Goal: Task Accomplishment & Management: Manage account settings

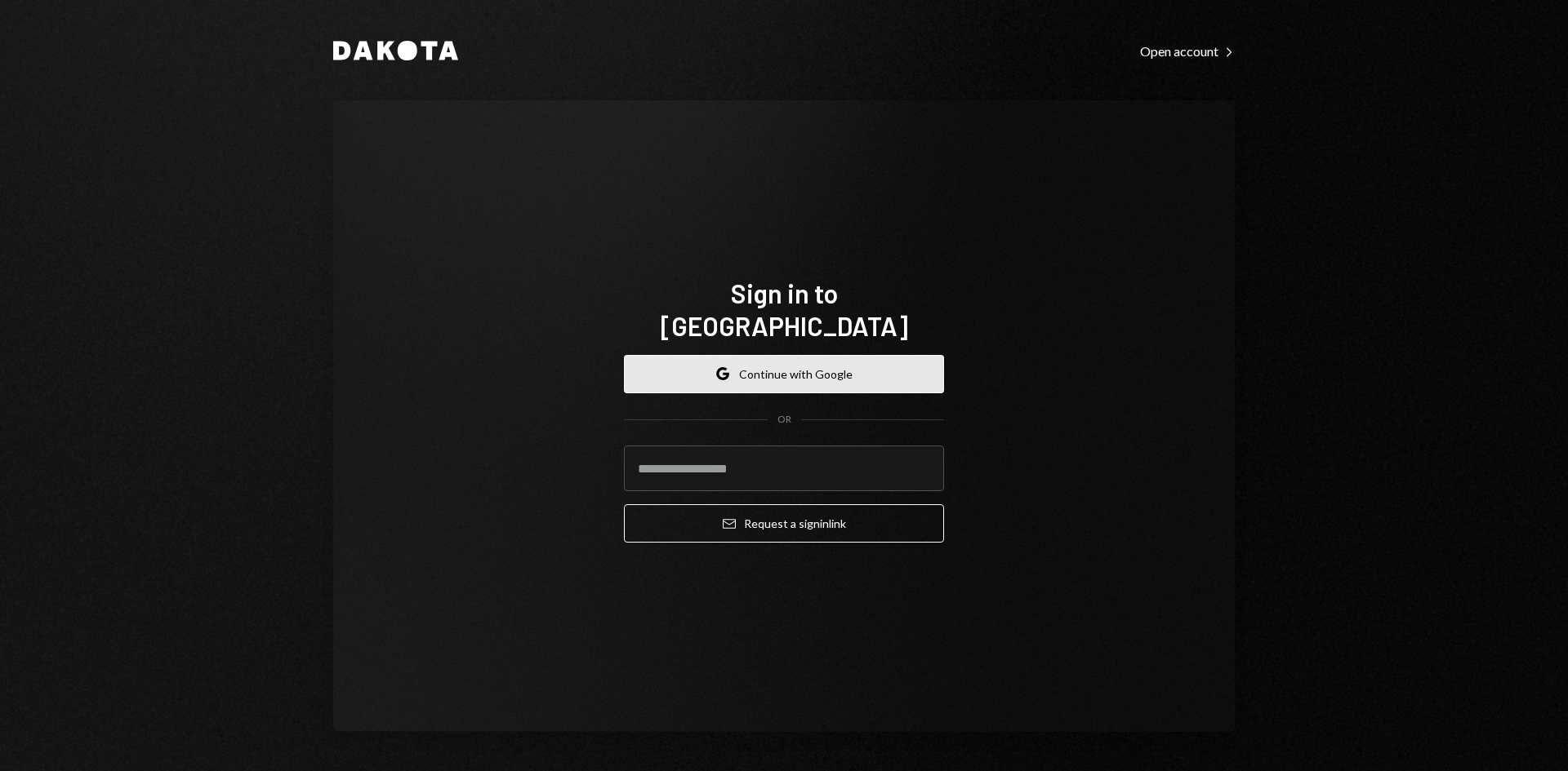
click at [752, 365] on button "Google Continue with Google" at bounding box center [784, 375] width 320 height 38
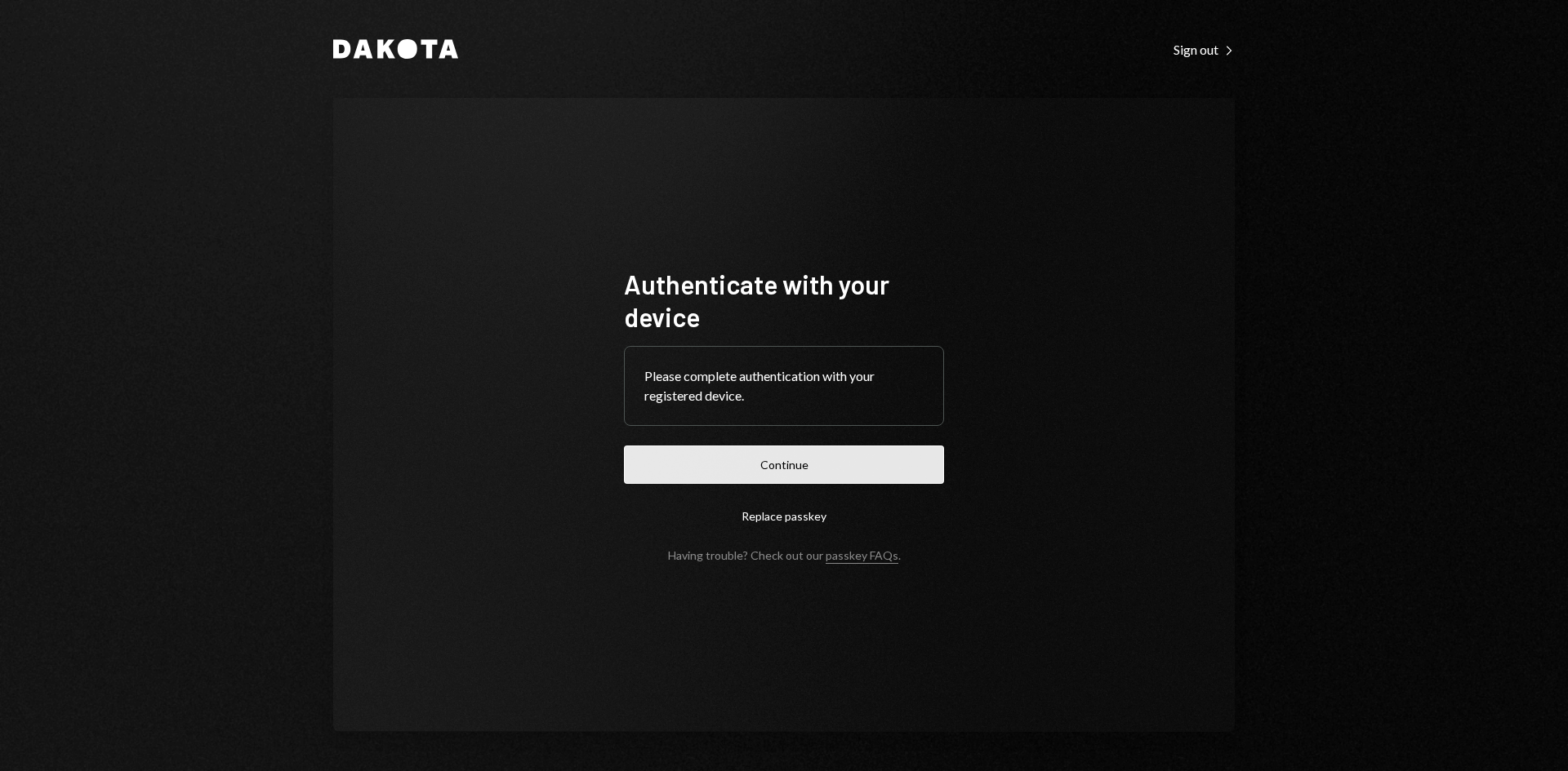
click at [675, 451] on button "Continue" at bounding box center [784, 465] width 320 height 38
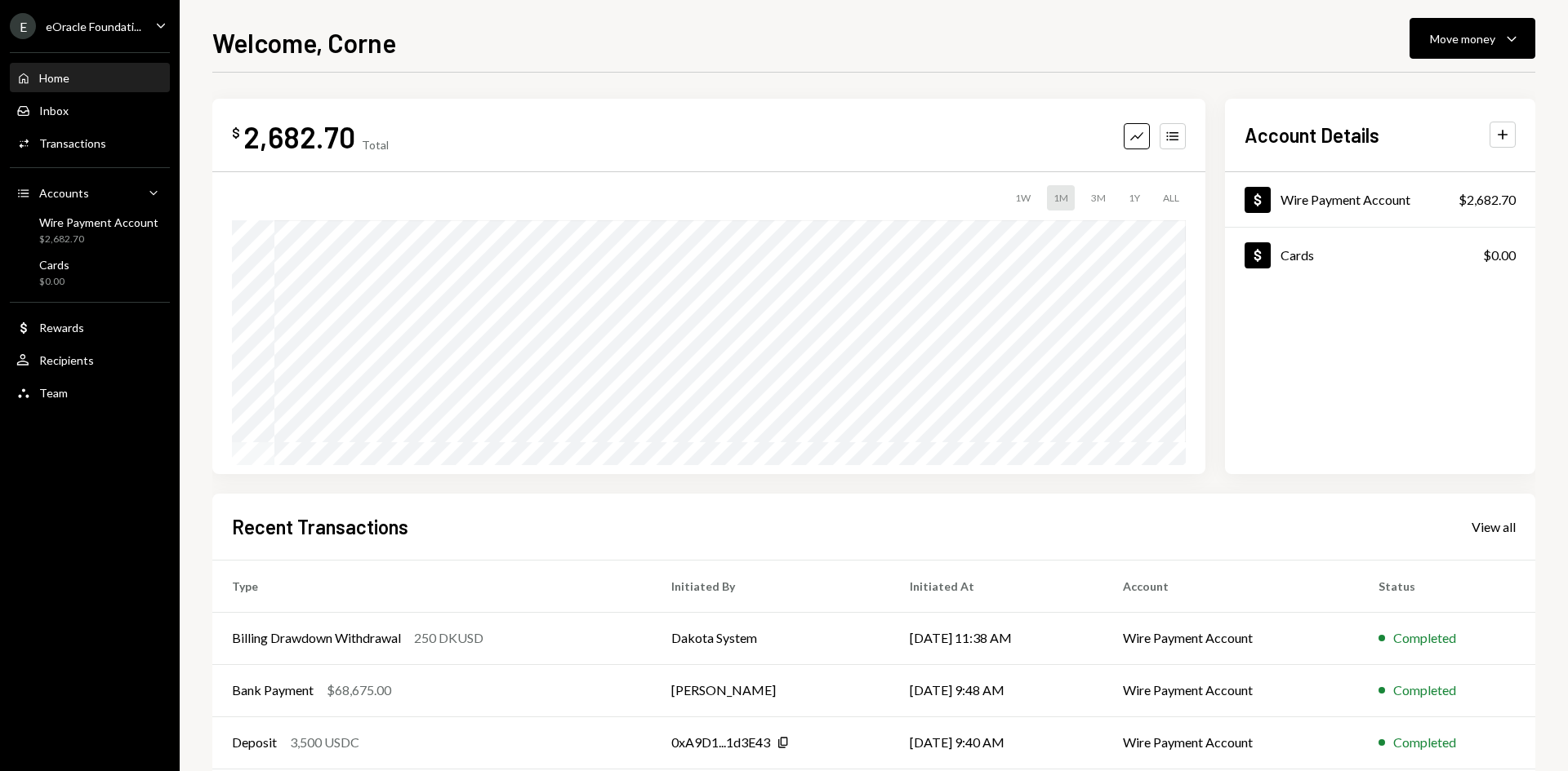
click at [71, 31] on div "E eOracle Foundati..." at bounding box center [75, 26] width 131 height 26
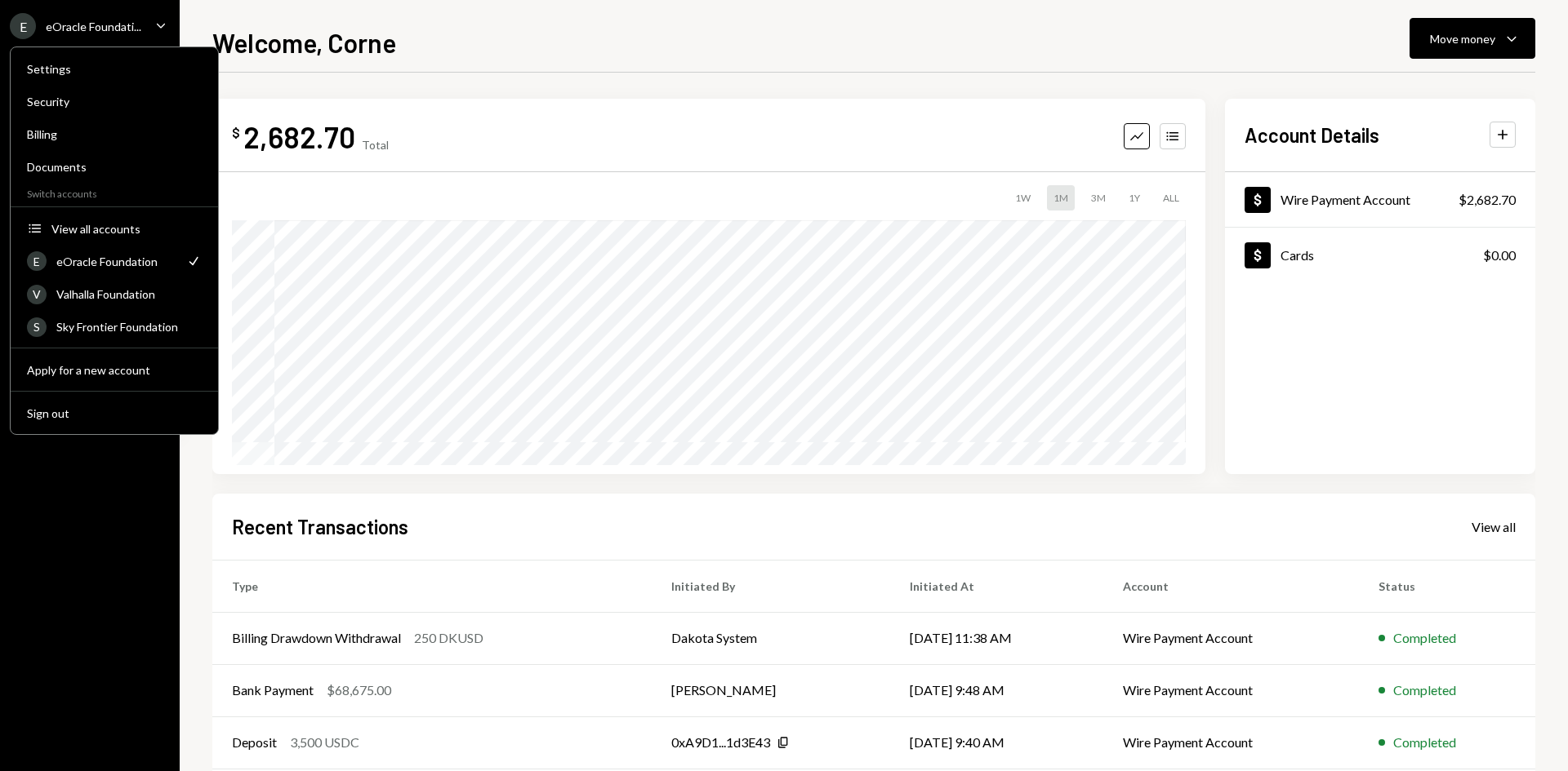
click at [79, 508] on div "E eOracle Foundati... Caret Down Home Home Inbox Inbox Activities Transactions …" at bounding box center [90, 385] width 180 height 771
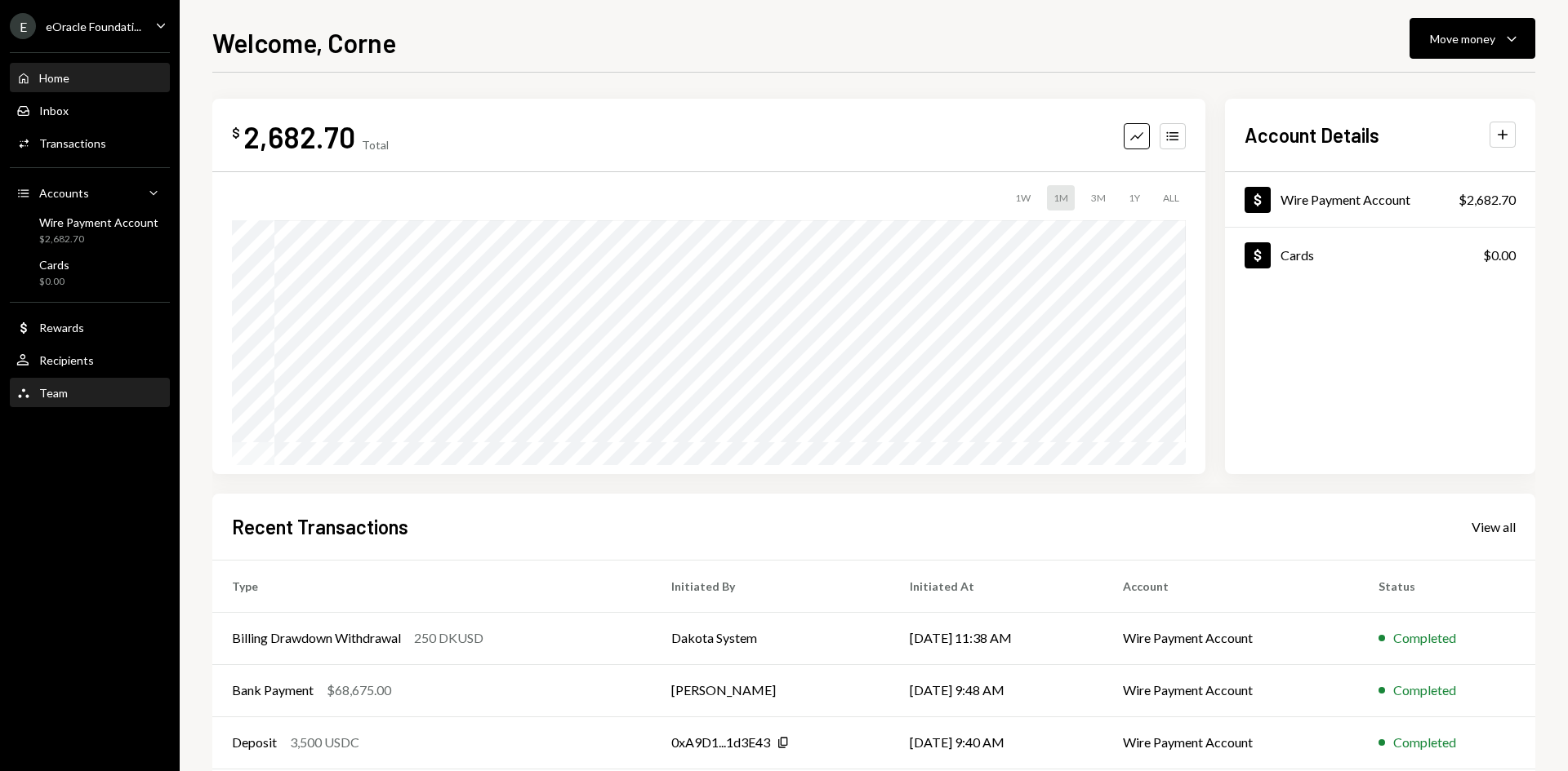
click at [75, 384] on div "Team Team" at bounding box center [90, 394] width 147 height 28
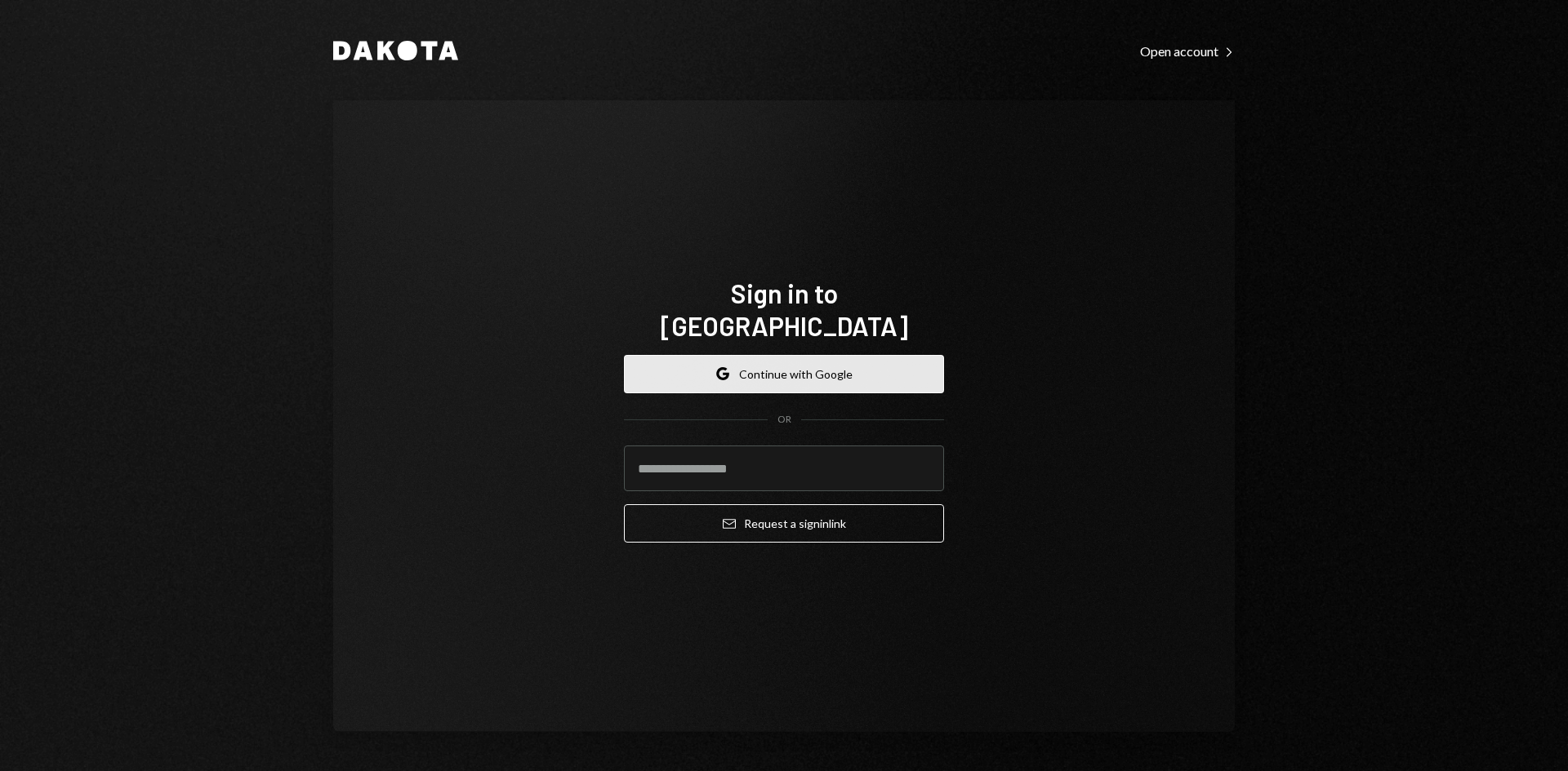
click at [773, 368] on button "Google Continue with Google" at bounding box center [784, 375] width 320 height 38
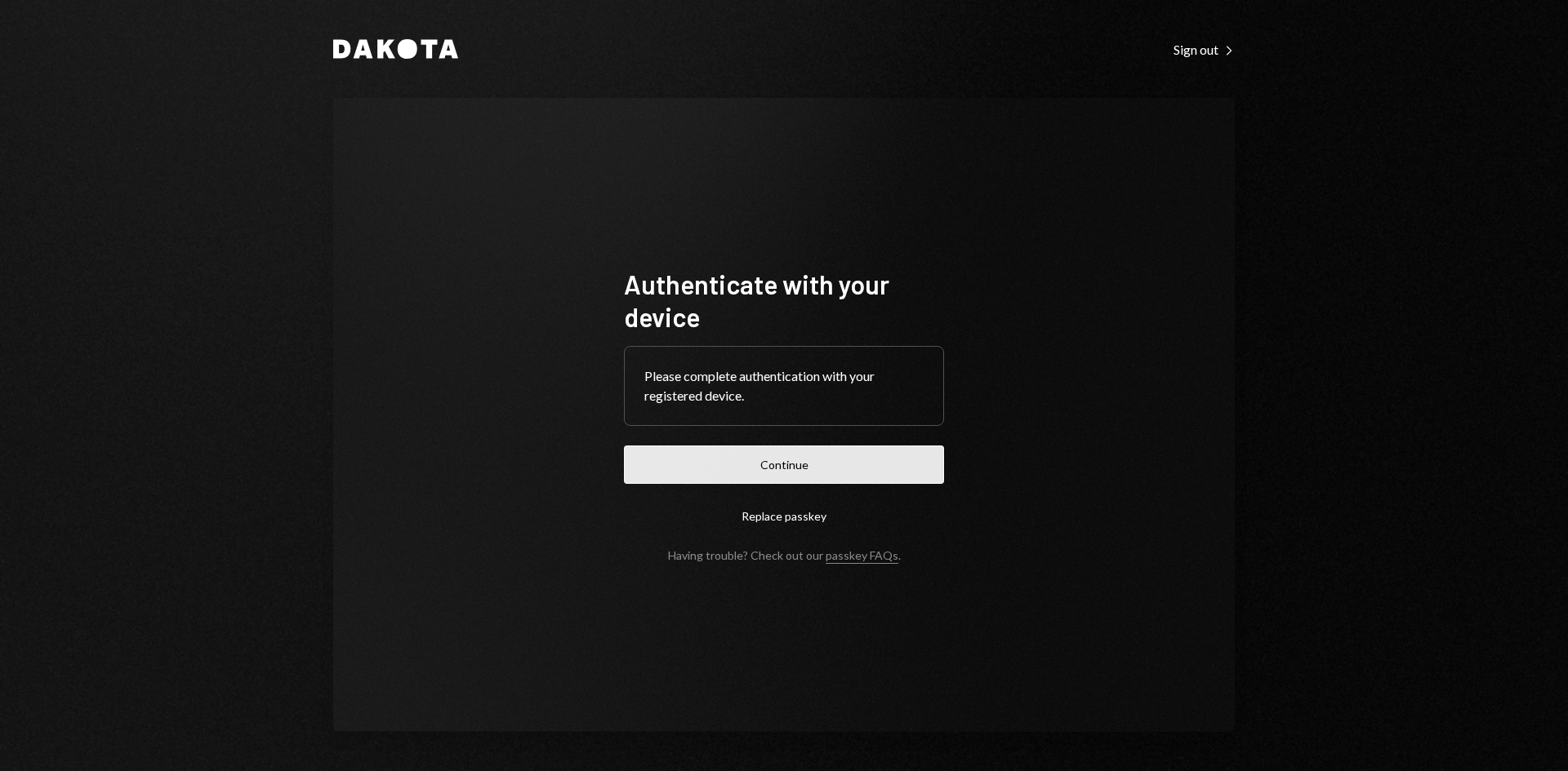
click at [772, 462] on button "Continue" at bounding box center [784, 465] width 320 height 38
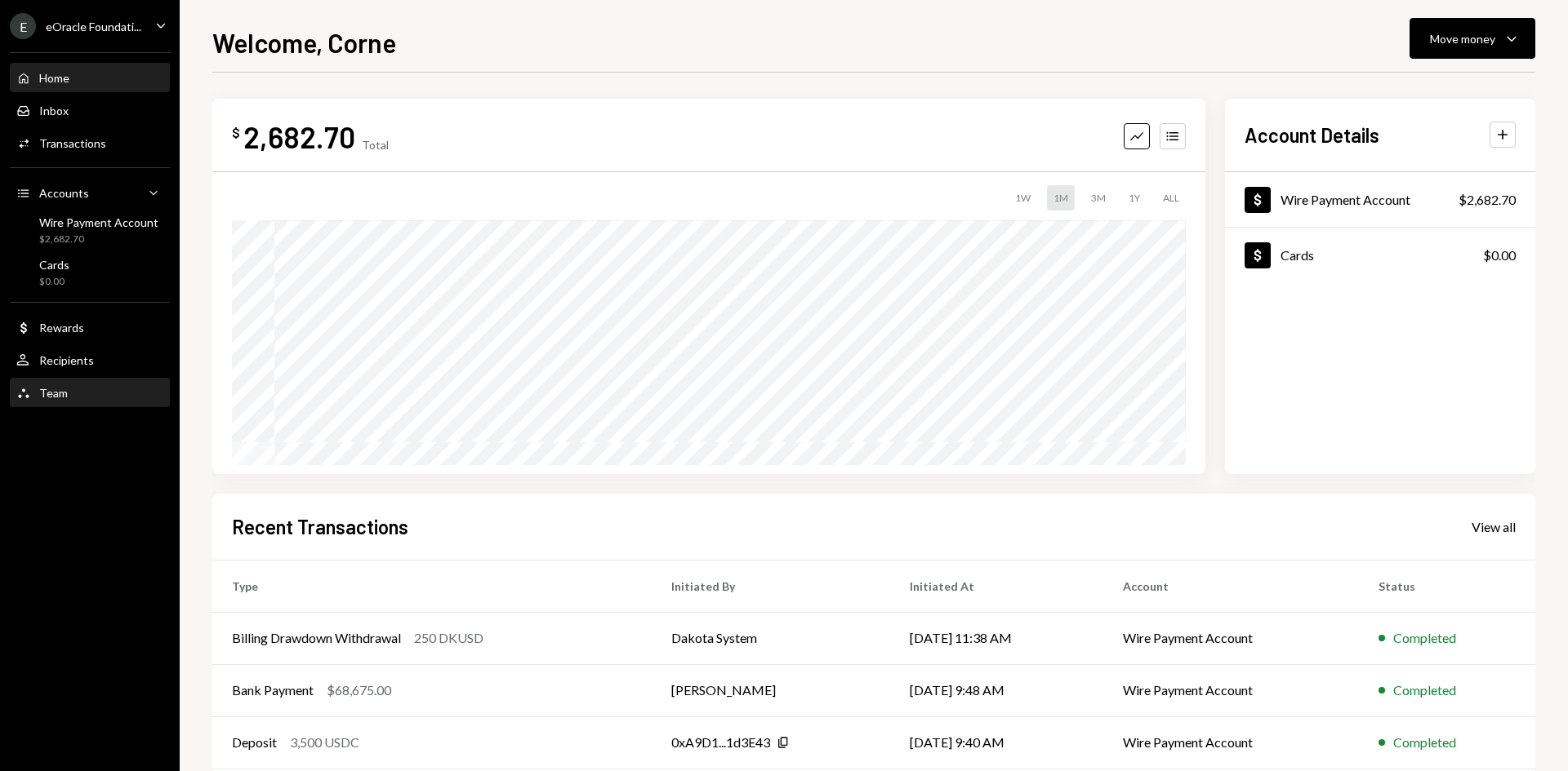
click at [73, 387] on div "Team Team" at bounding box center [90, 393] width 147 height 15
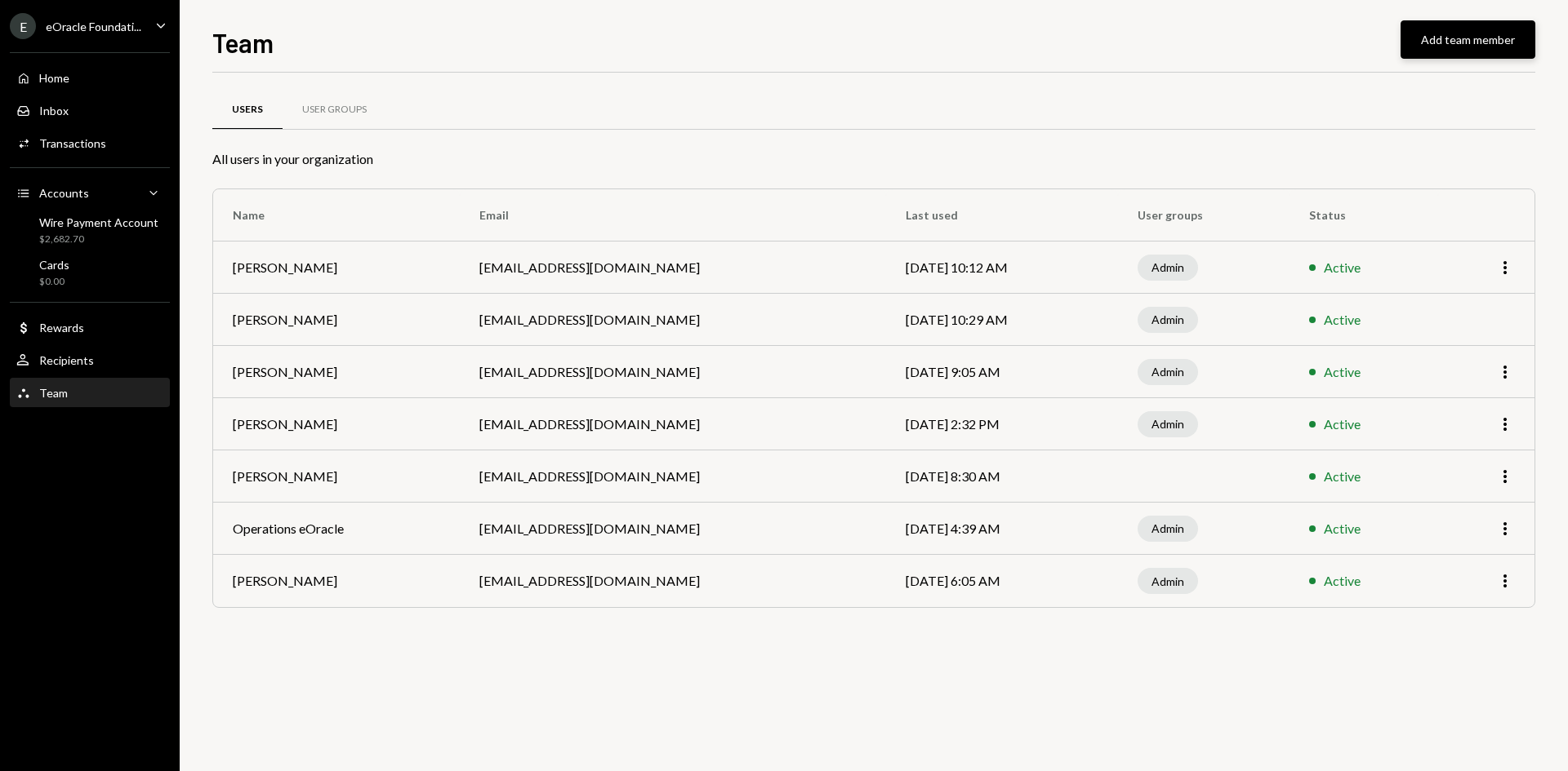
click at [1430, 45] on button "Add team member" at bounding box center [1468, 39] width 135 height 38
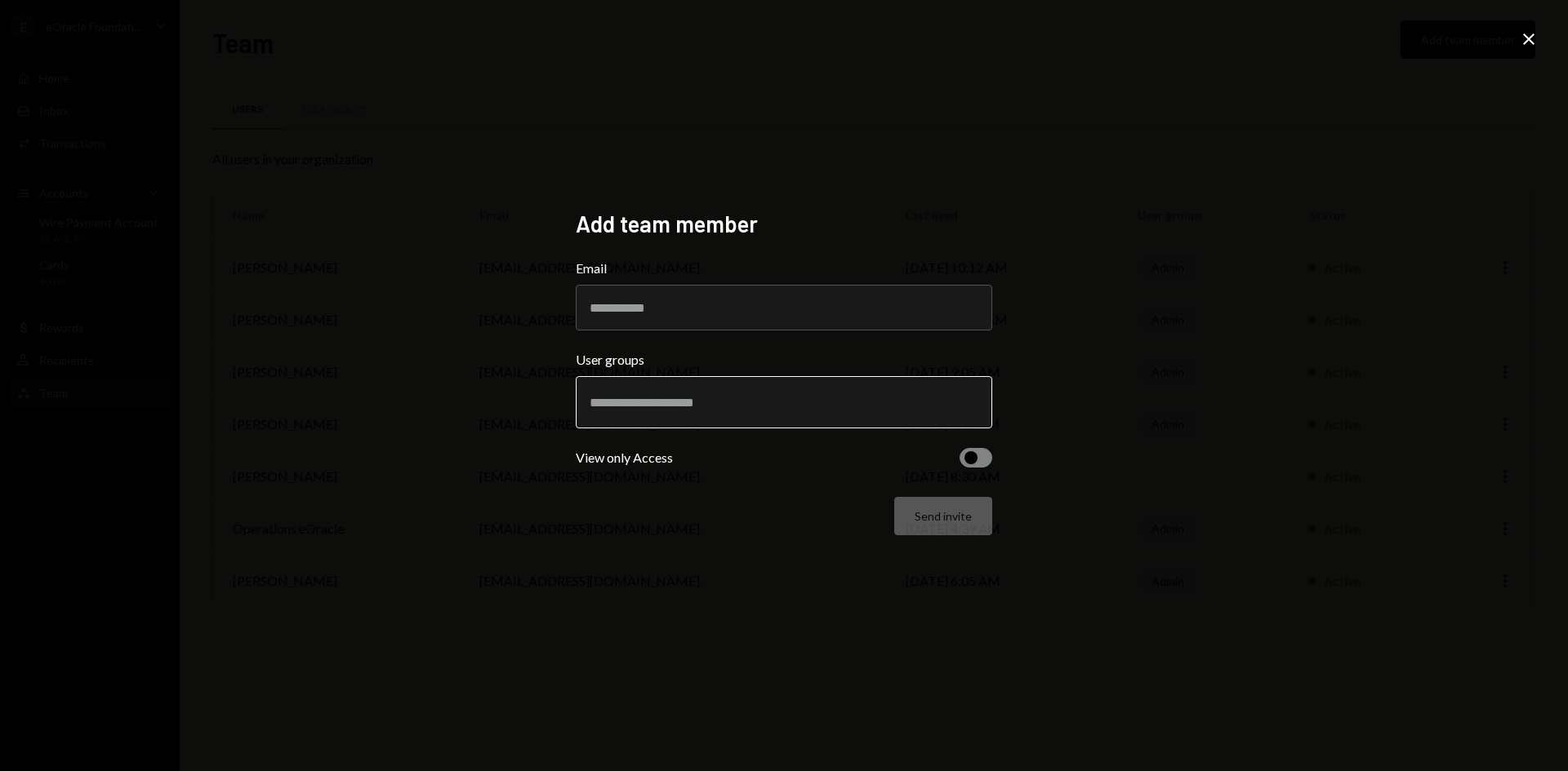
click at [745, 396] on input "text" at bounding box center [784, 402] width 389 height 15
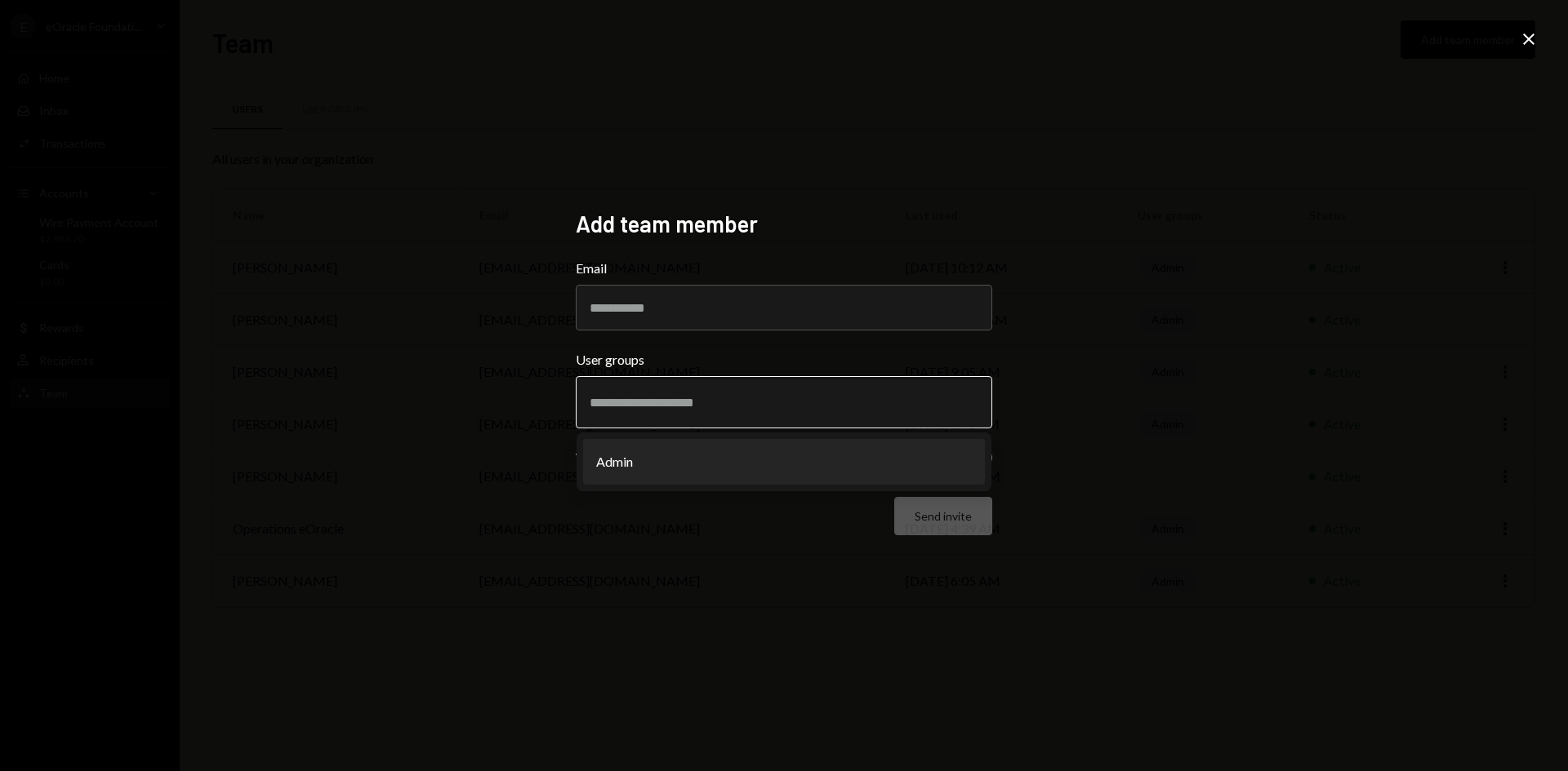
click at [735, 403] on input "text" at bounding box center [784, 402] width 389 height 15
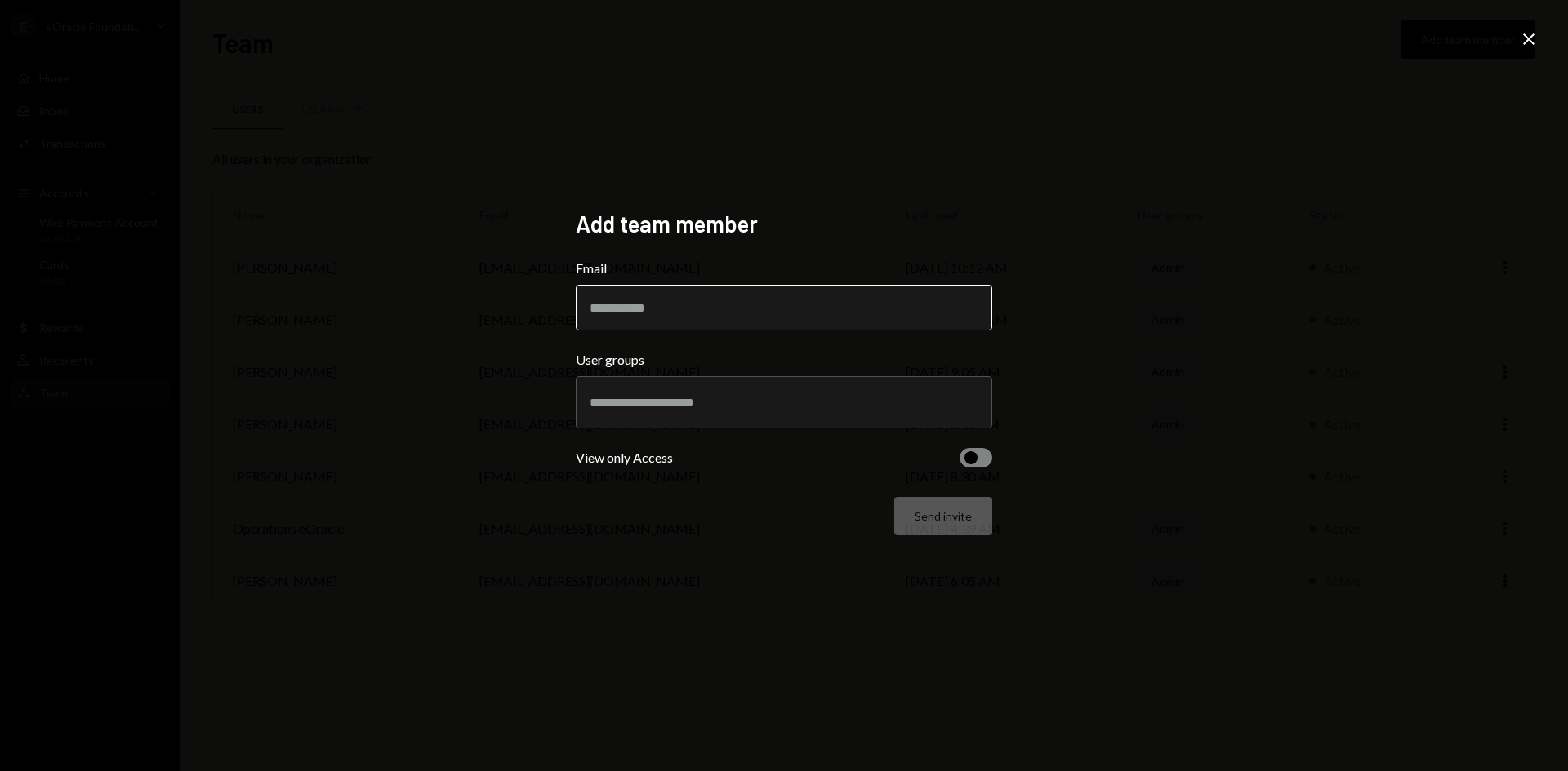
click at [843, 301] on input "Email" at bounding box center [784, 307] width 417 height 45
click at [1173, 332] on div "Add team member Email User groups View only Access Send invite Close" at bounding box center [784, 385] width 1568 height 771
